Goal: Task Accomplishment & Management: Manage account settings

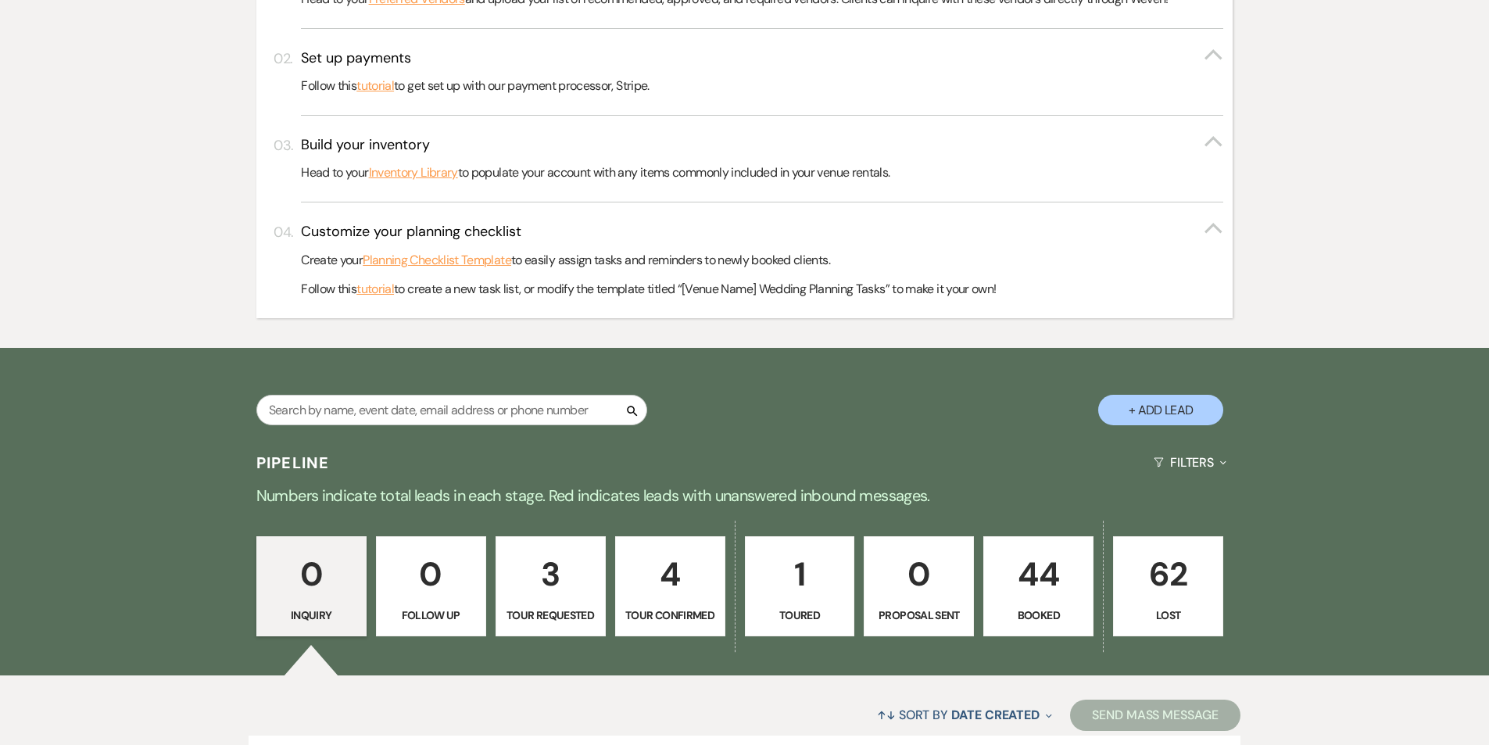
scroll to position [547, 0]
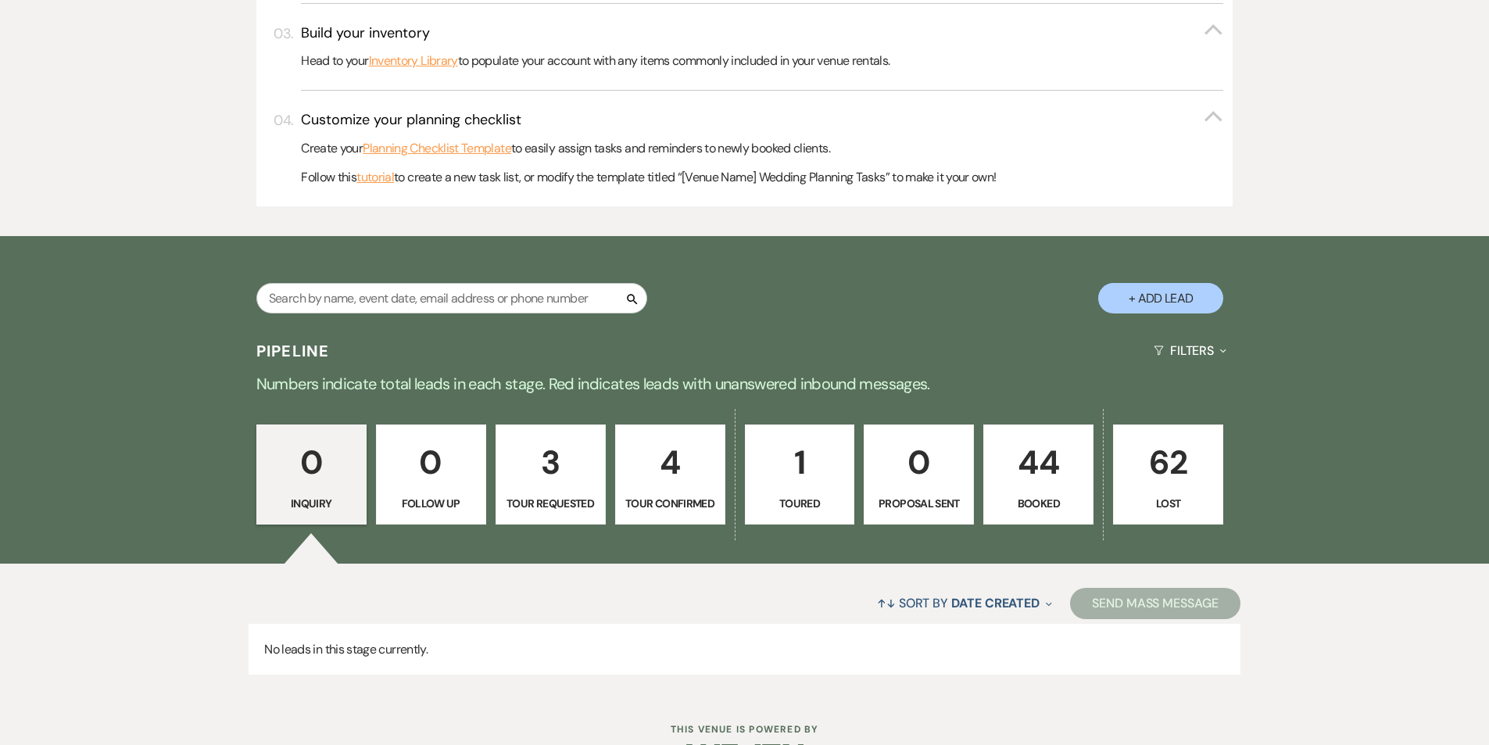
click at [1025, 482] on p "44" at bounding box center [1038, 462] width 90 height 52
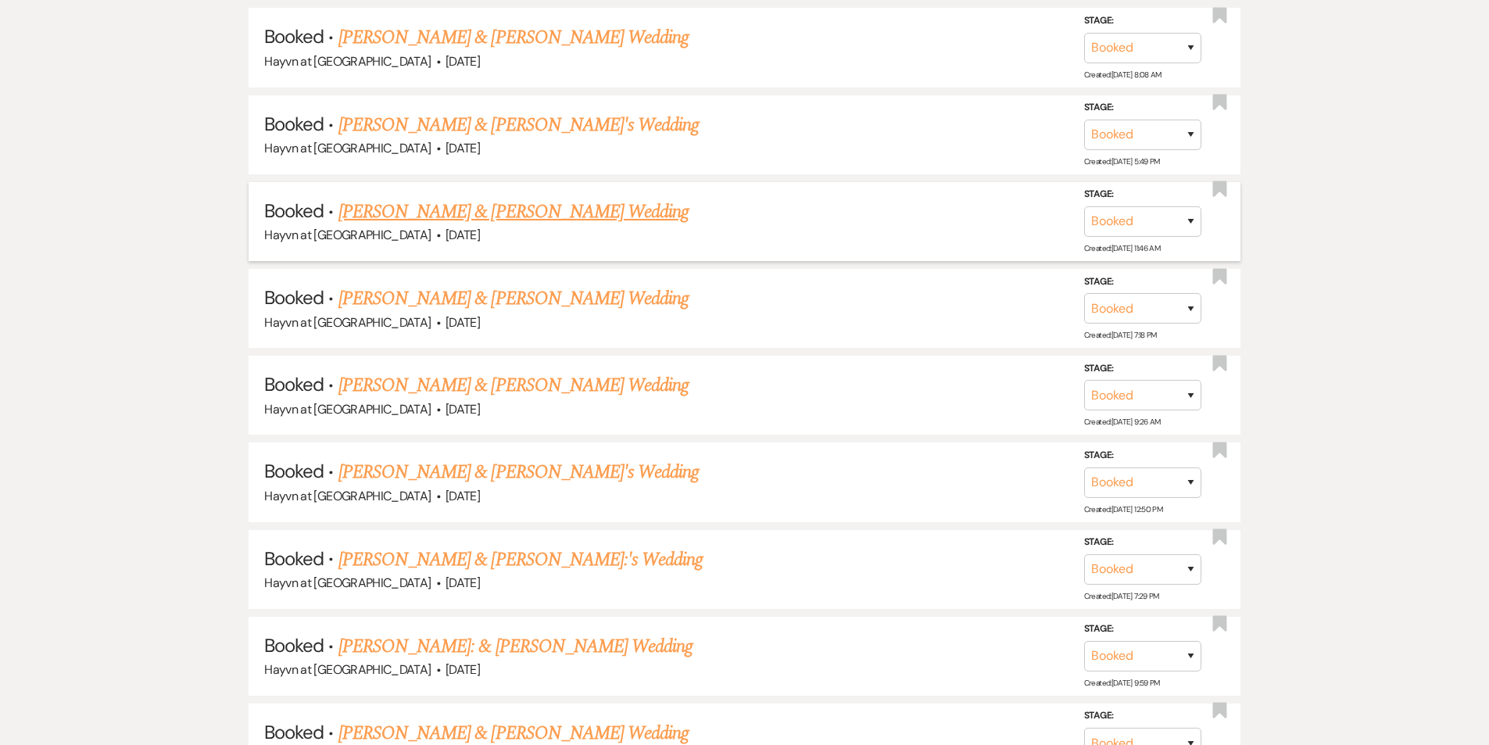
scroll to position [1641, 0]
click at [654, 391] on link "[PERSON_NAME] & [PERSON_NAME] Wedding" at bounding box center [513, 385] width 350 height 28
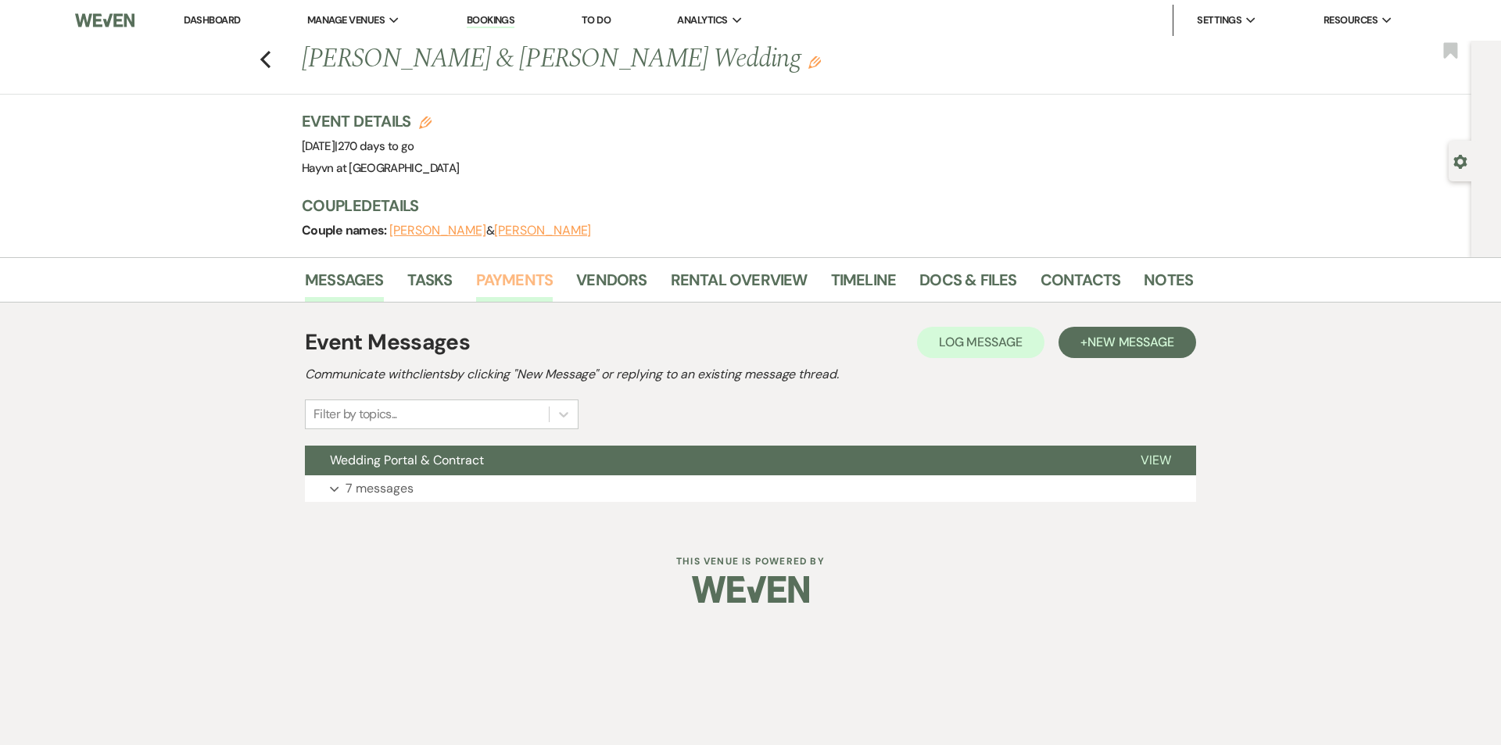
click at [499, 283] on link "Payments" at bounding box center [514, 284] width 77 height 34
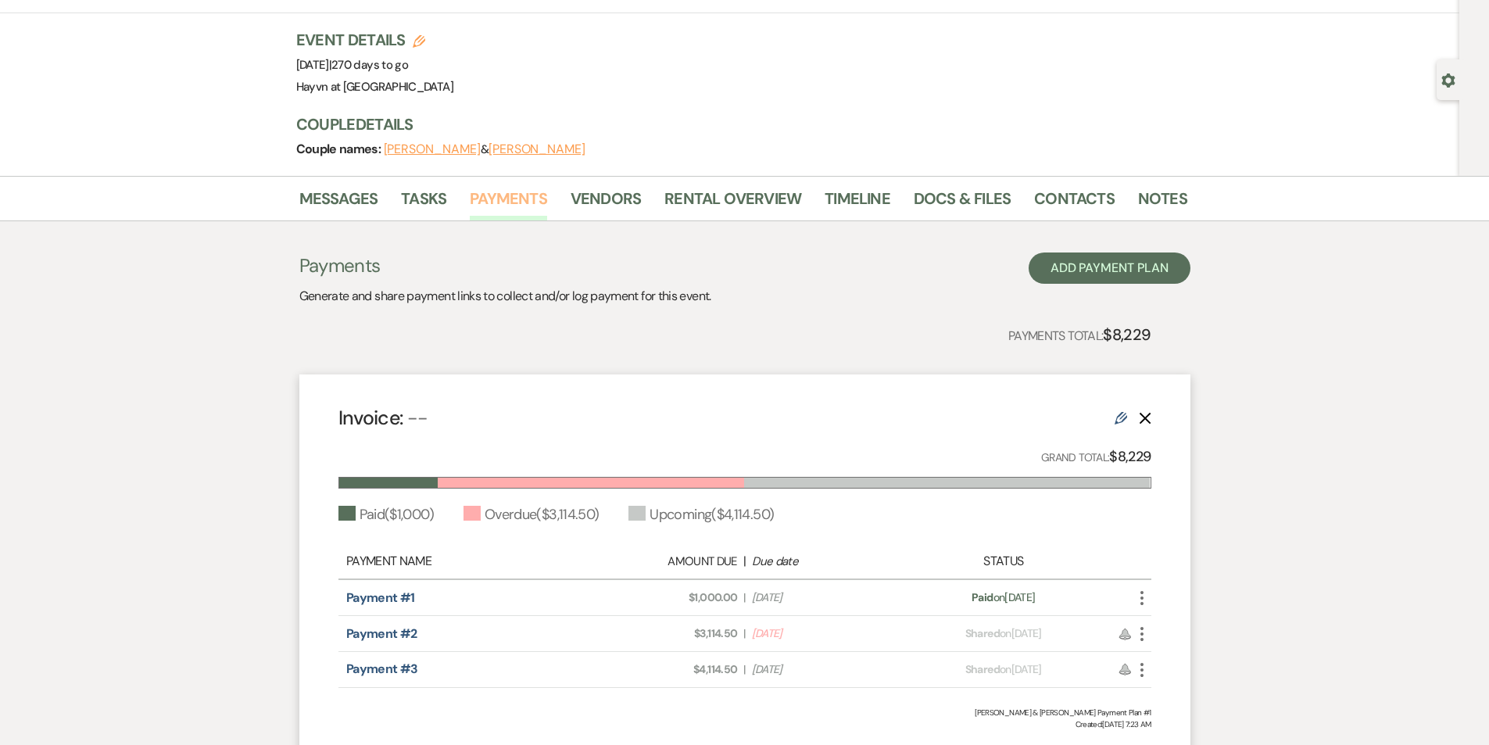
scroll to position [156, 0]
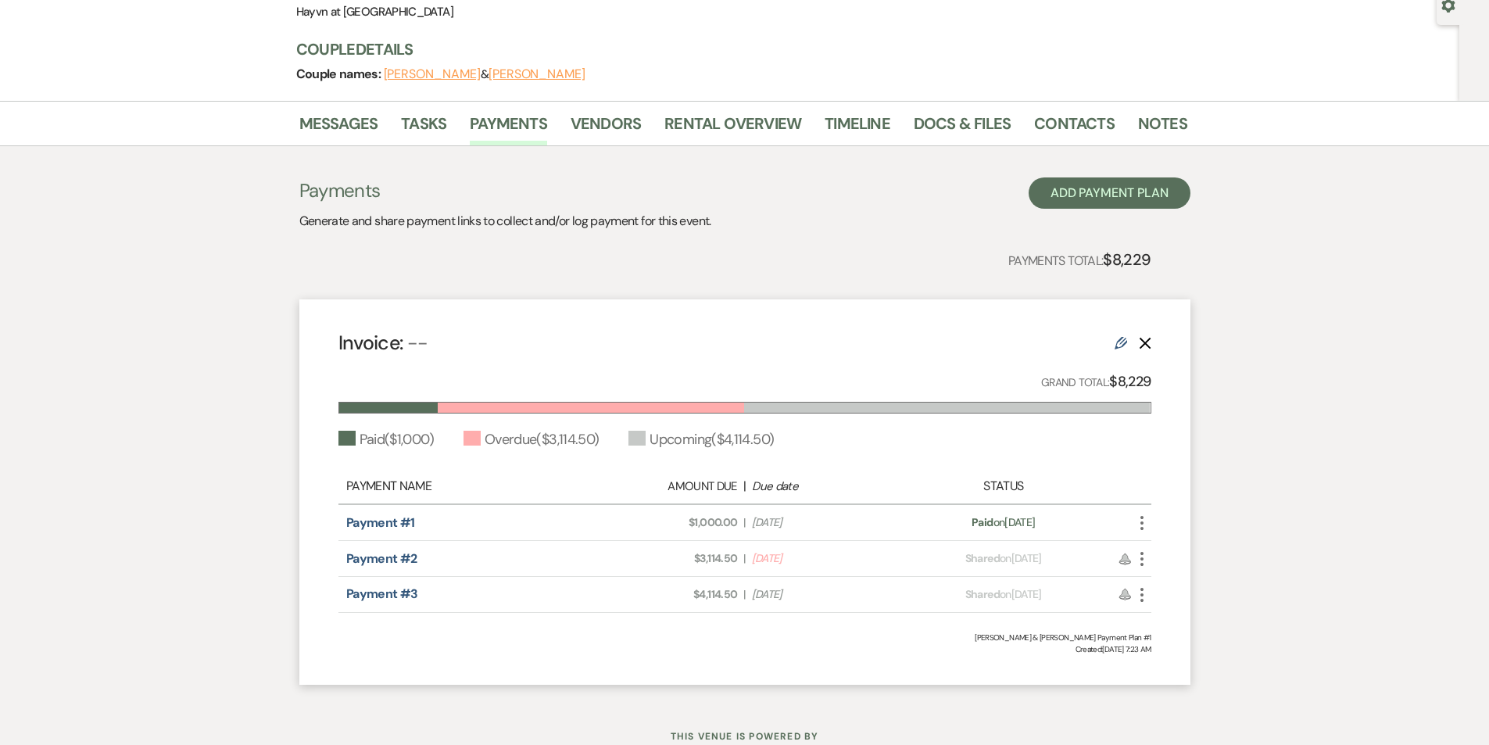
click at [1145, 560] on icon "More" at bounding box center [1142, 559] width 19 height 19
click at [1189, 639] on button "Check [PERSON_NAME] [PERSON_NAME] as Paid" at bounding box center [1212, 643] width 158 height 27
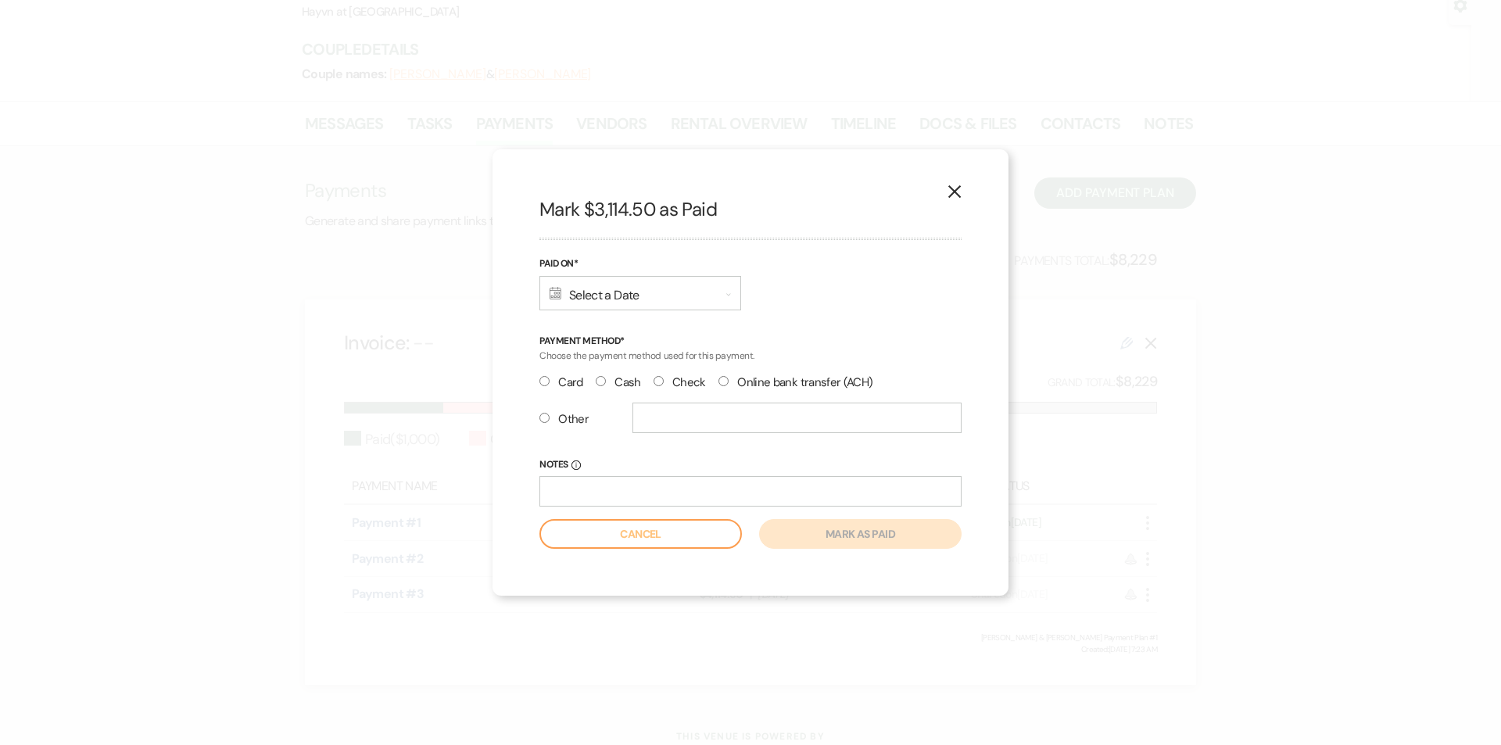
click at [653, 380] on input "Check" at bounding box center [658, 381] width 10 height 10
radio input "true"
click at [653, 293] on div "Calendar Select a Date Expand" at bounding box center [640, 293] width 202 height 34
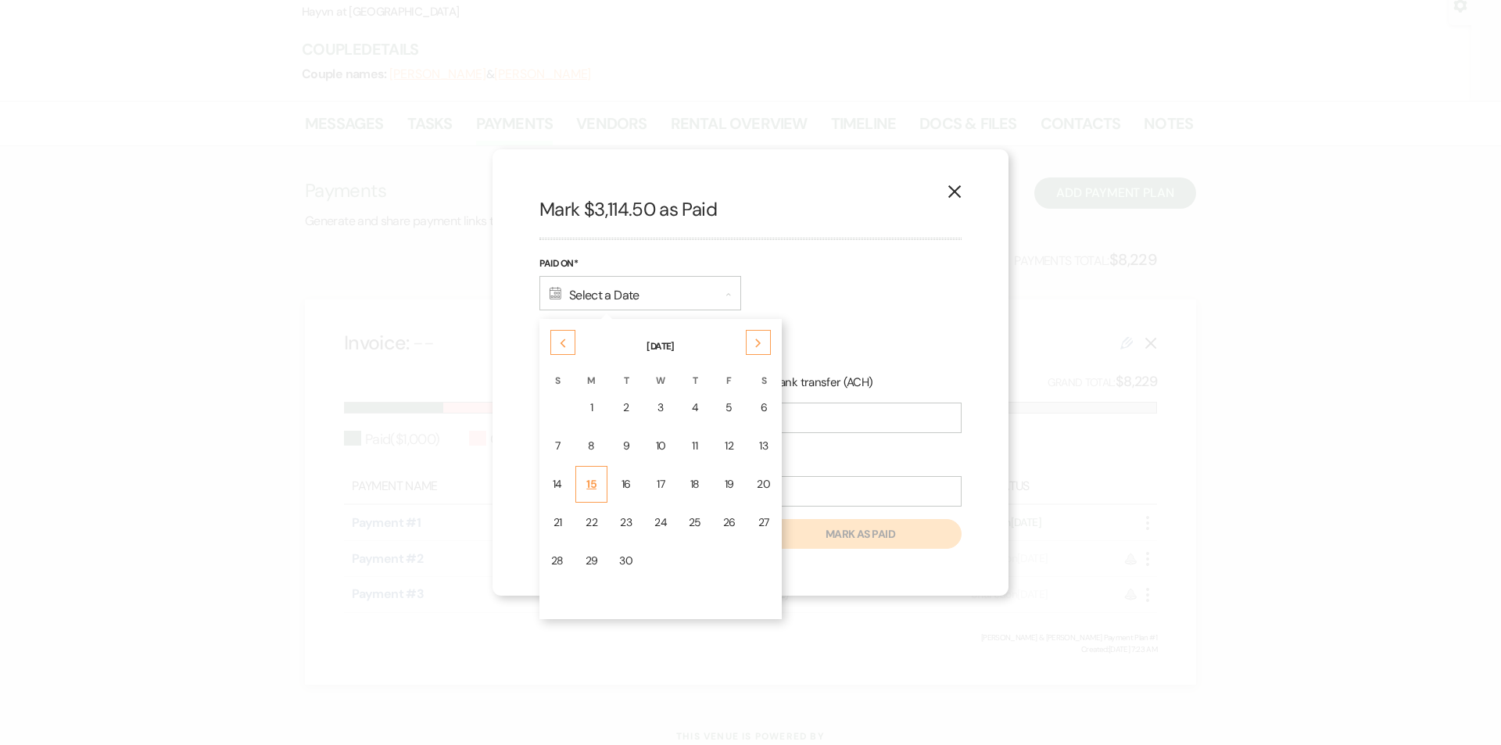
click at [598, 480] on td "15" at bounding box center [591, 484] width 33 height 37
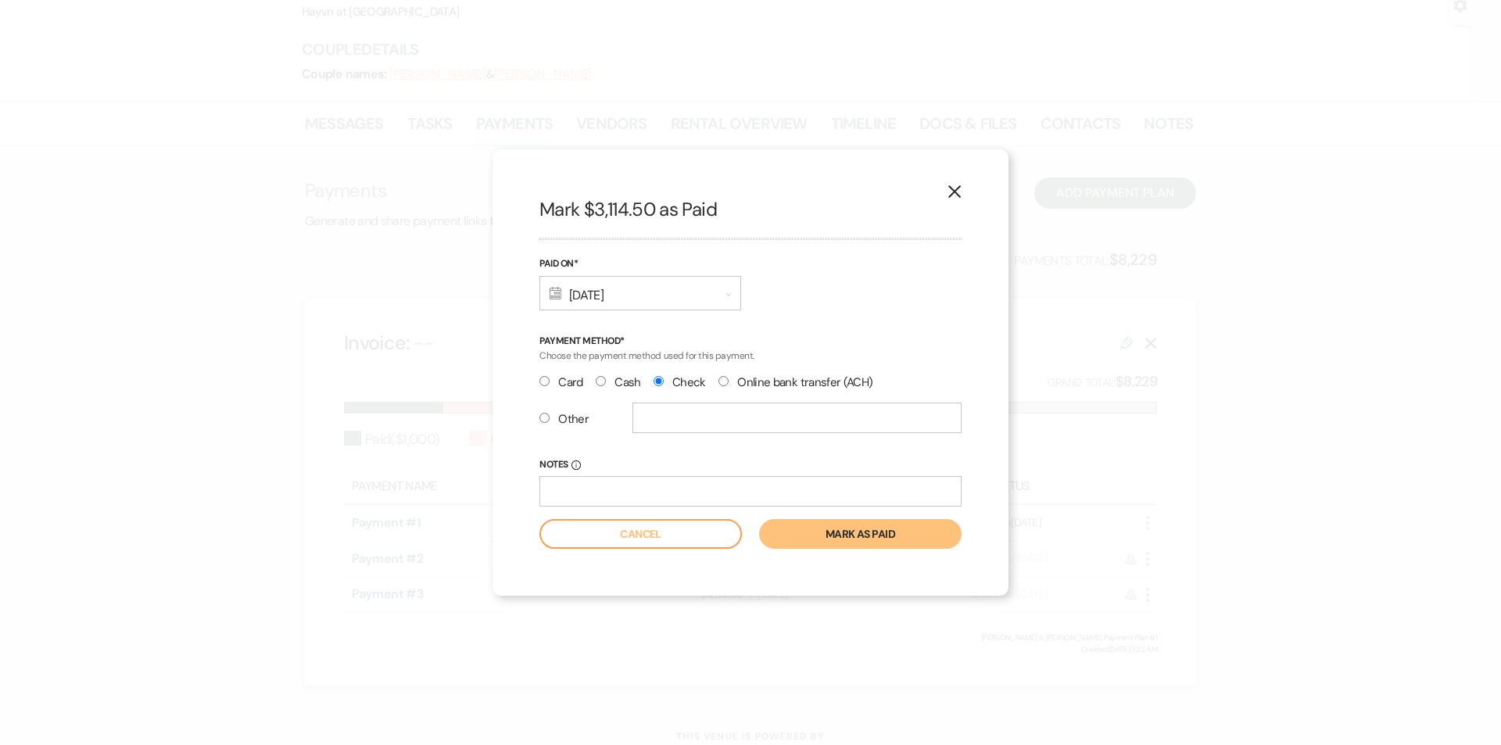
click at [869, 532] on button "Mark as paid" at bounding box center [860, 534] width 202 height 30
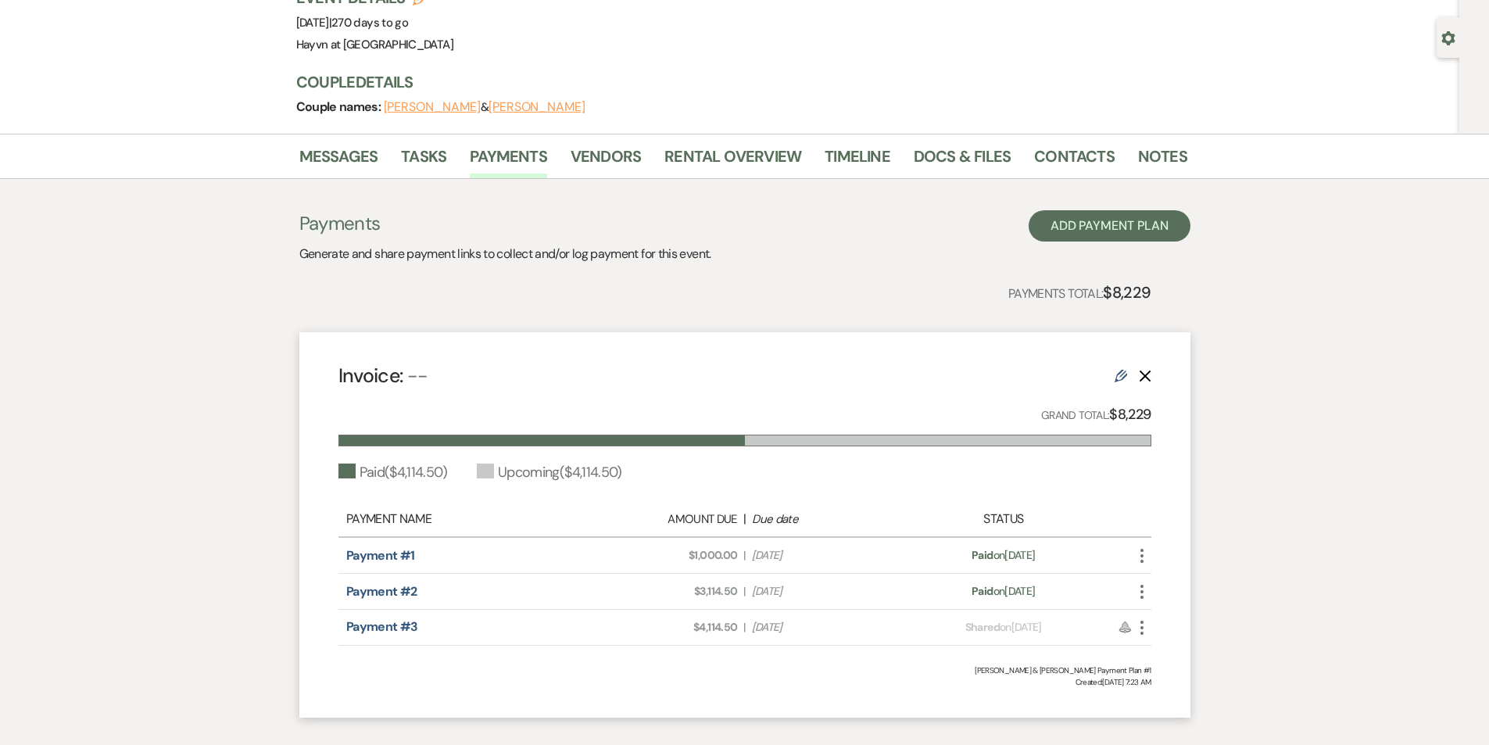
scroll to position [0, 0]
